Goal: Contribute content

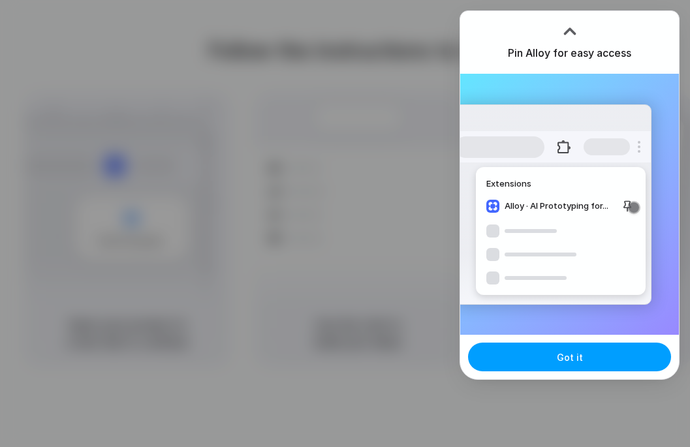
click at [574, 358] on span "Got it" at bounding box center [570, 357] width 26 height 14
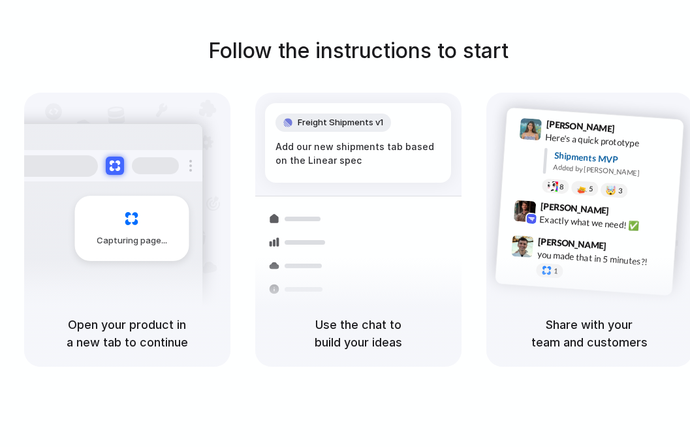
click at [562, 18] on div "Follow the instructions to start Capturing page Open your product in a new tab …" at bounding box center [358, 236] width 716 height 473
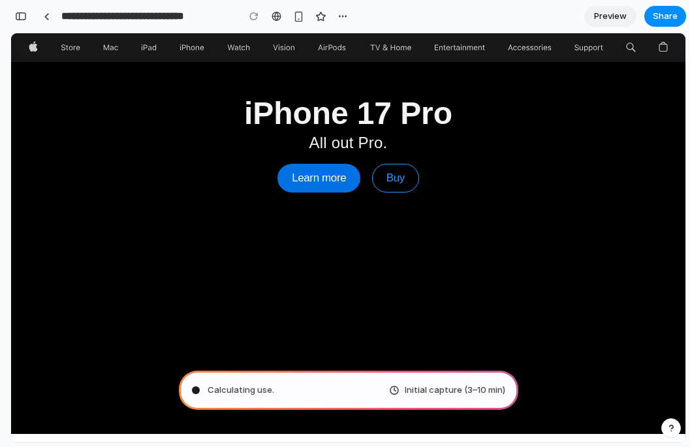
type input "**********"
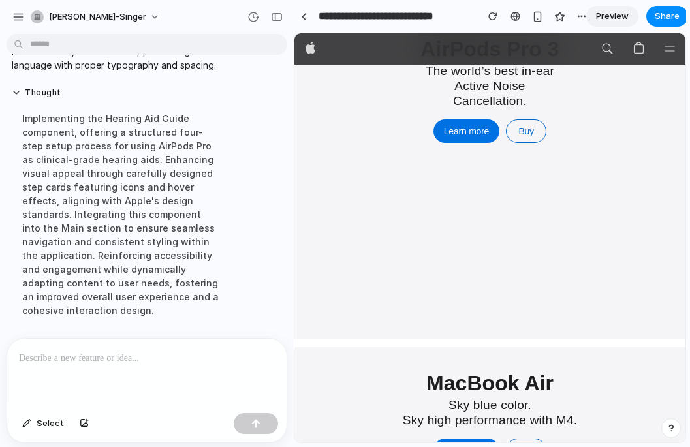
scroll to position [1488, 0]
